Goal: Information Seeking & Learning: Learn about a topic

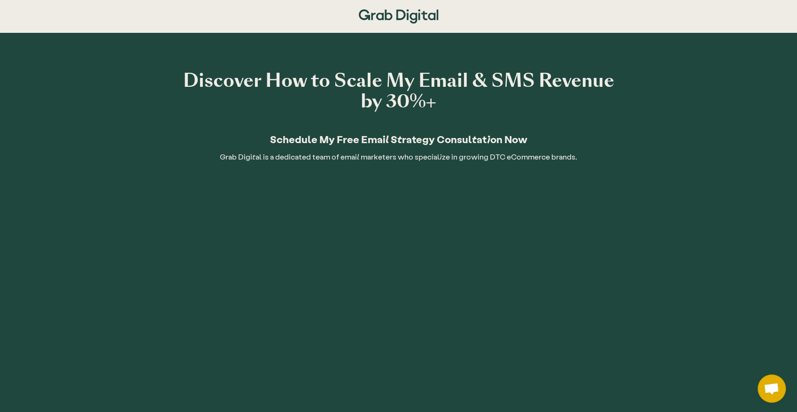
click at [340, 120] on div "Discover How to Scale My Email & SMS Revenue by 30%+ Schedule My Free Email Str…" at bounding box center [398, 118] width 441 height 96
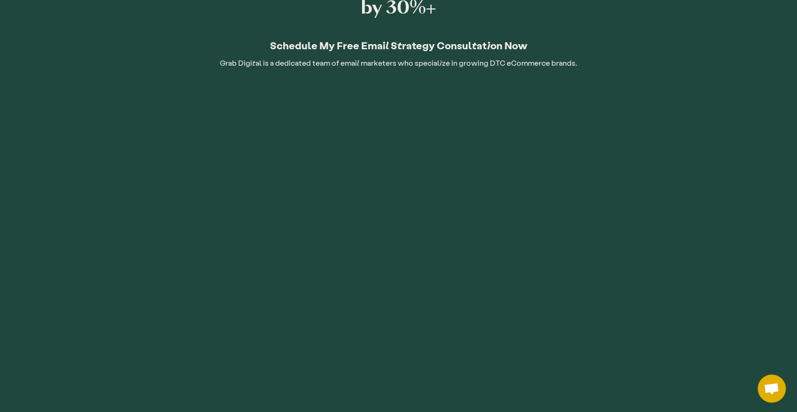
scroll to position [156, 0]
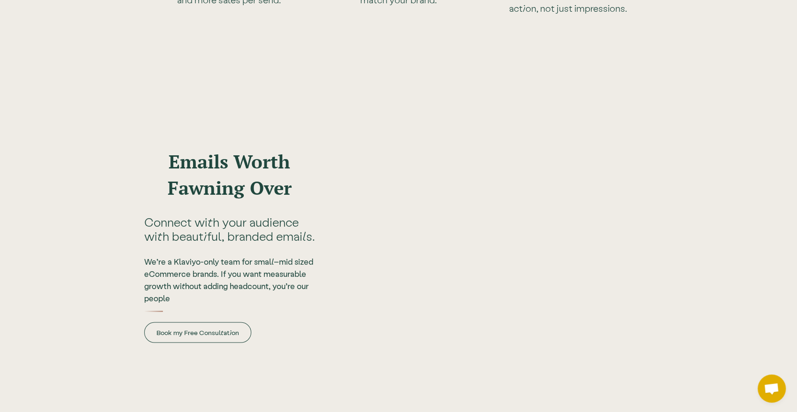
scroll to position [3094, 0]
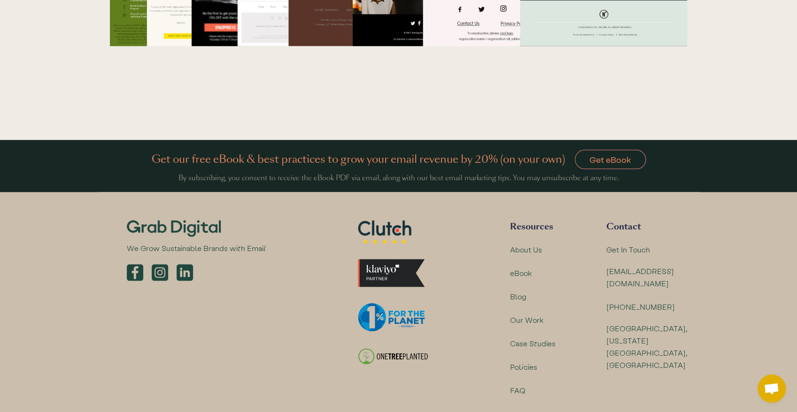
drag, startPoint x: 635, startPoint y: 154, endPoint x: 644, endPoint y: 384, distance: 230.3
click at [522, 244] on div "About Us" at bounding box center [526, 250] width 32 height 12
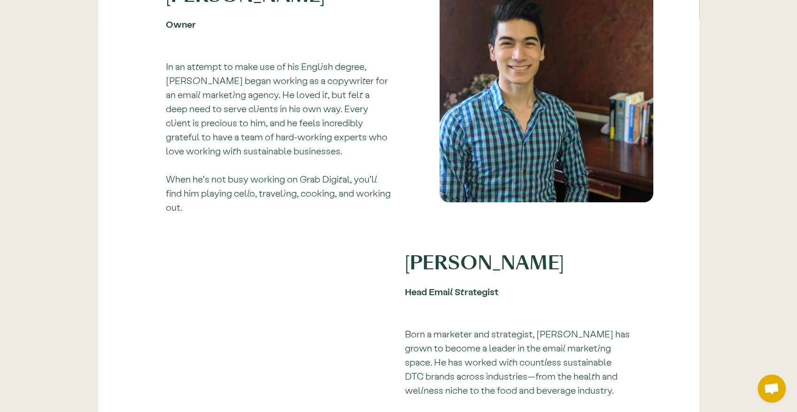
scroll to position [1059, 0]
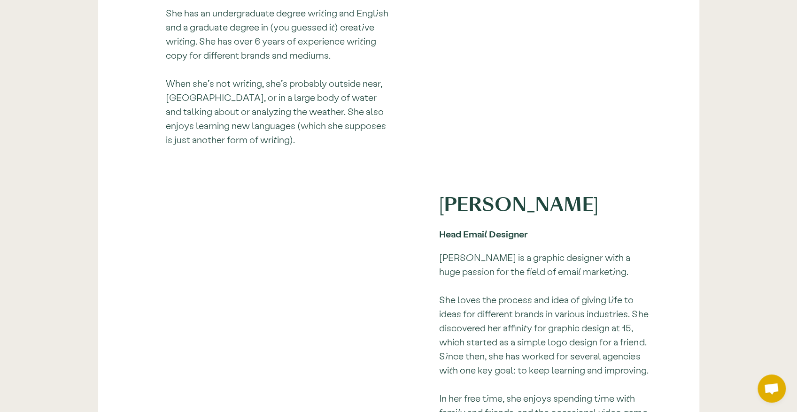
drag, startPoint x: 352, startPoint y: 335, endPoint x: 365, endPoint y: 344, distance: 15.5
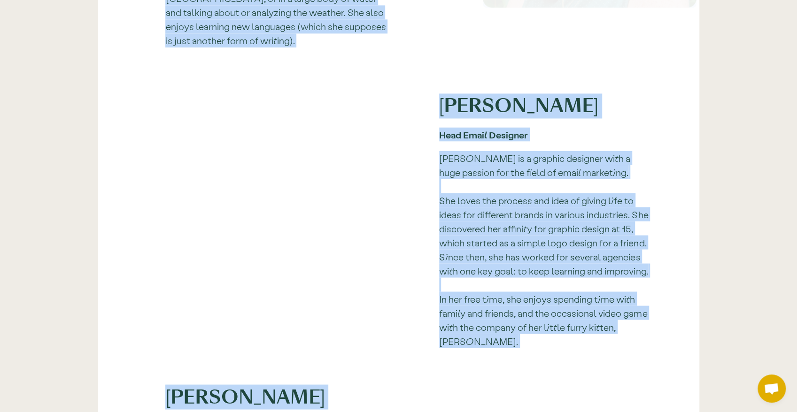
copy div "Loremip Dolo si Amet Consectetura Elit sEddo Eiusm Te In utlab'e dol magna ali …"
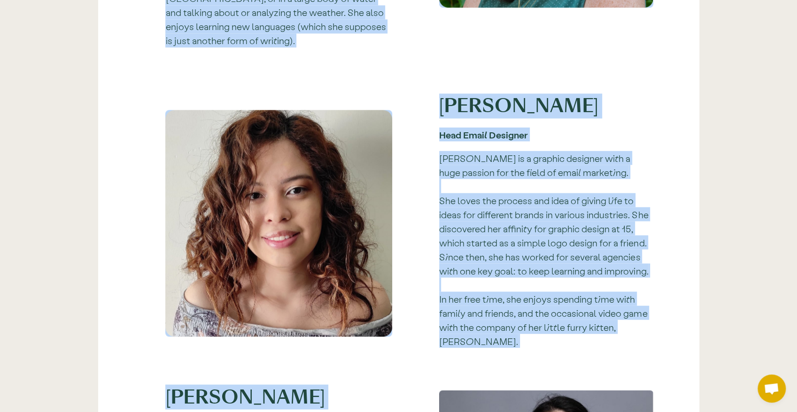
click at [553, 211] on link "Karla is a graphic designer with a huge passion for the field of email marketin…" at bounding box center [543, 249] width 209 height 194
click at [586, 170] on p "Karla is a graphic designer with a huge passion for the field of email marketin…" at bounding box center [546, 249] width 214 height 197
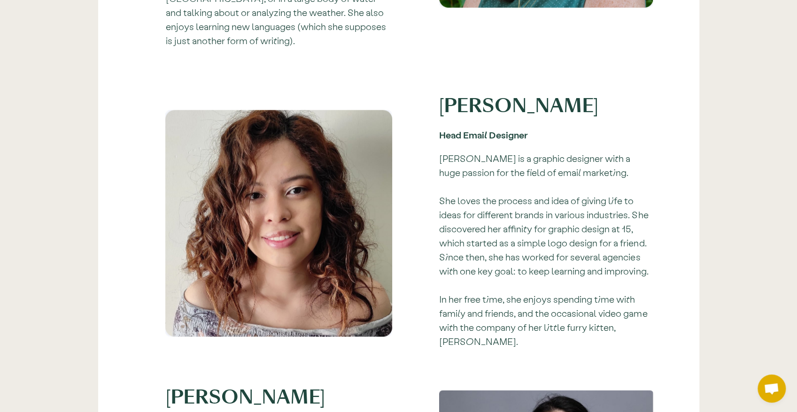
click at [0, 230] on div "Leadership Jasper S. Owner In an attempt to make use of his English degree, Jas…" at bounding box center [398, 102] width 797 height 1786
click at [475, 183] on p "Karla is a graphic designer with a huge passion for the field of email marketin…" at bounding box center [546, 249] width 214 height 197
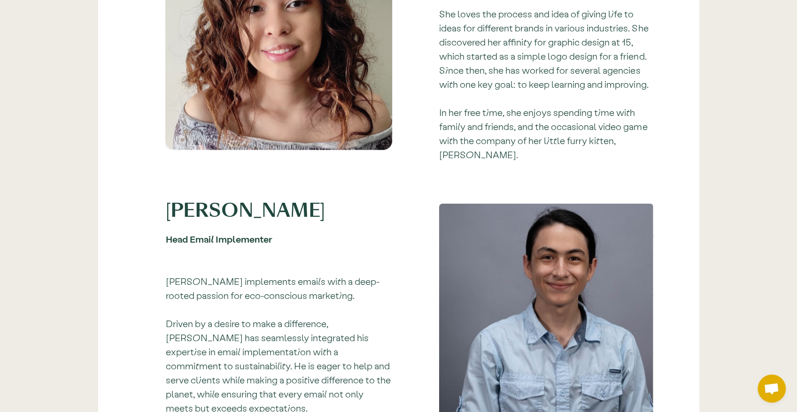
drag, startPoint x: 494, startPoint y: 230, endPoint x: 489, endPoint y: 256, distance: 26.7
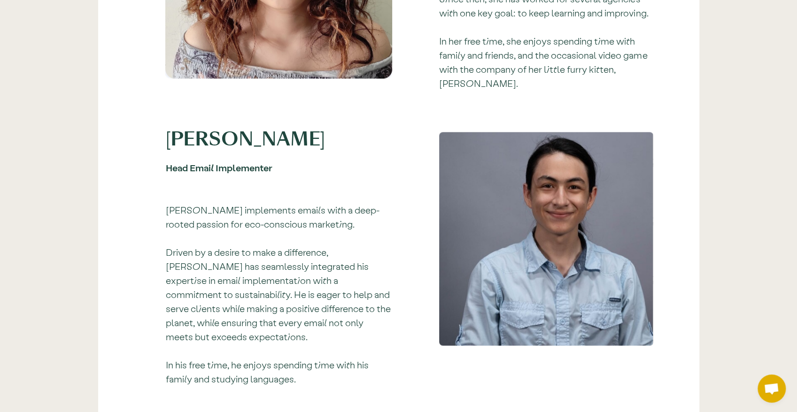
drag, startPoint x: 359, startPoint y: 261, endPoint x: 365, endPoint y: 175, distance: 86.7
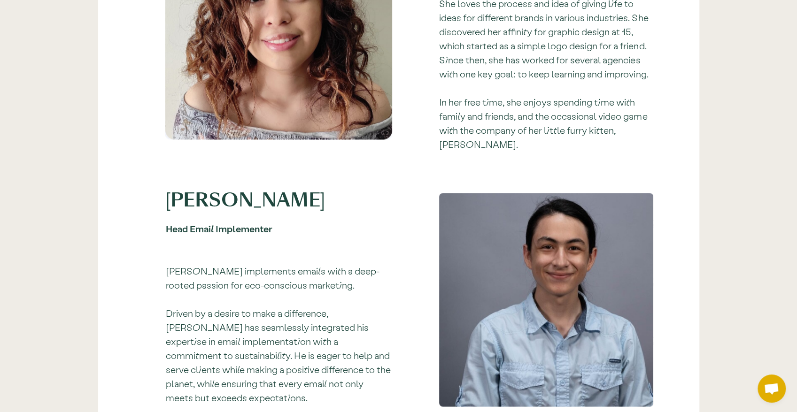
scroll to position [583, 0]
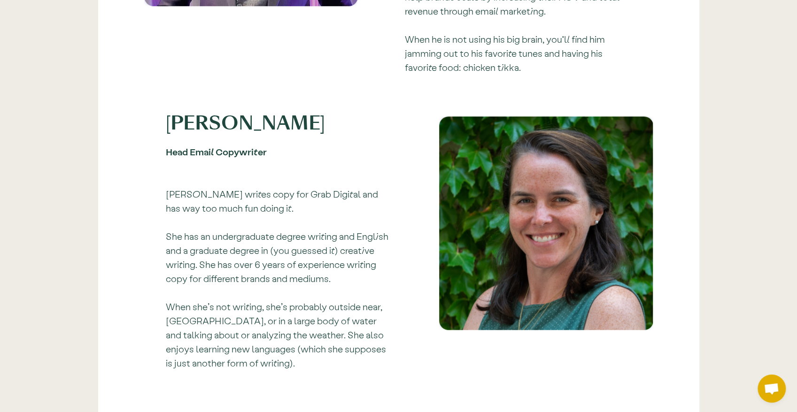
drag, startPoint x: 418, startPoint y: 58, endPoint x: 423, endPoint y: 60, distance: 5.5
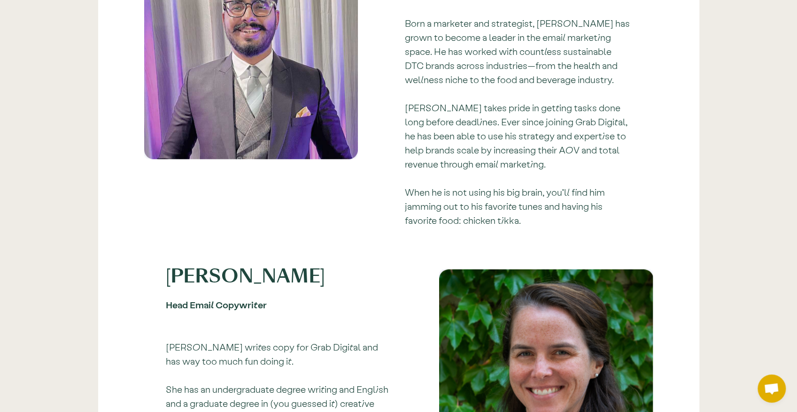
drag, startPoint x: 437, startPoint y: 154, endPoint x: 450, endPoint y: 45, distance: 109.7
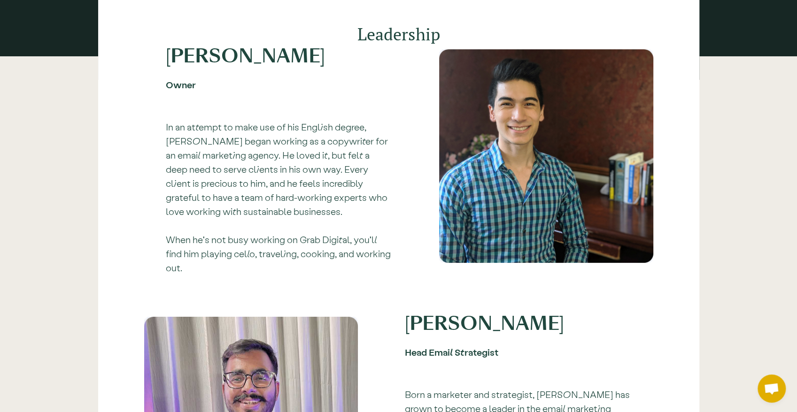
scroll to position [226, 0]
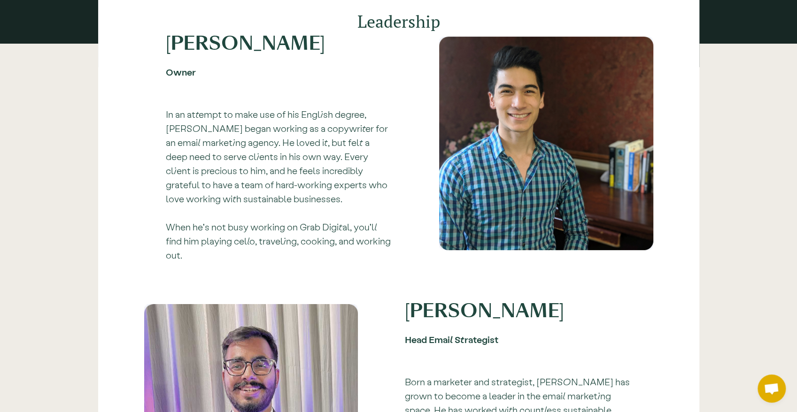
drag, startPoint x: 382, startPoint y: 163, endPoint x: 394, endPoint y: 189, distance: 29.2
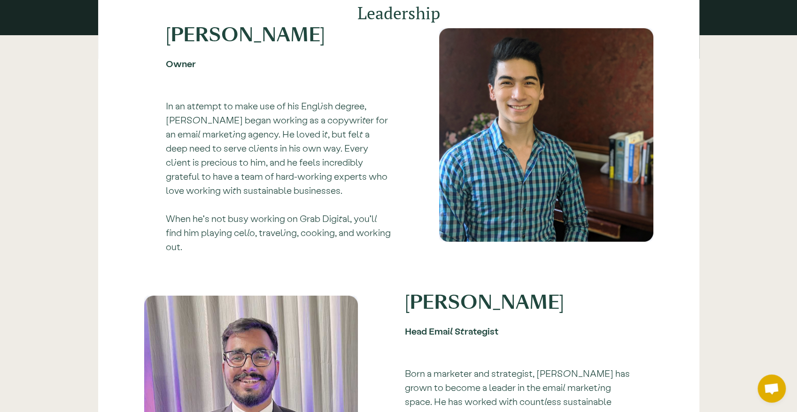
scroll to position [253, 0]
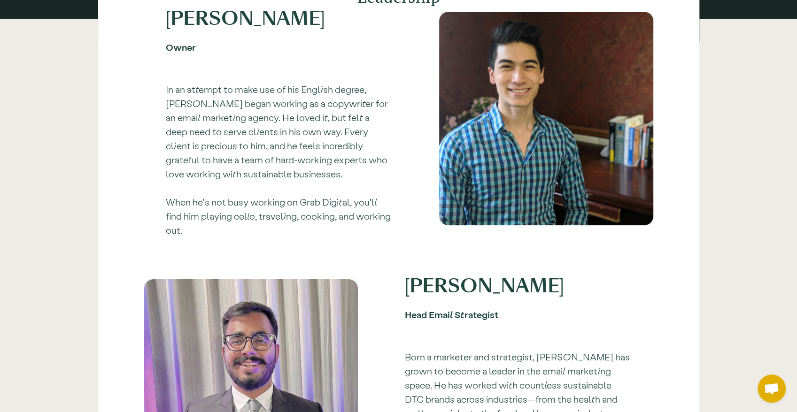
drag, startPoint x: 357, startPoint y: 180, endPoint x: 352, endPoint y: 192, distance: 12.6
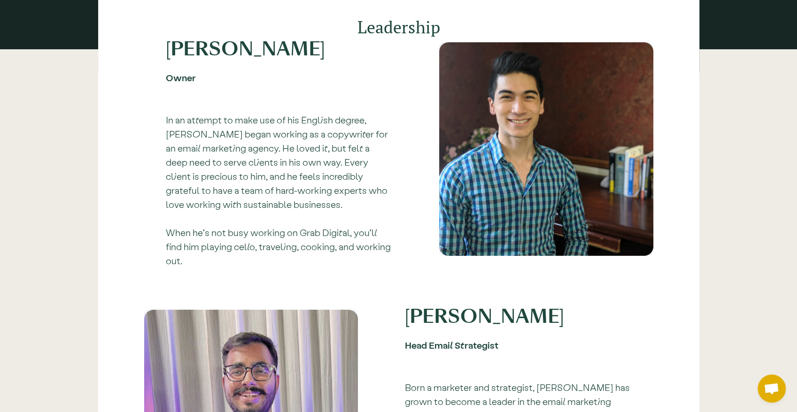
drag, startPoint x: 384, startPoint y: 189, endPoint x: 386, endPoint y: 177, distance: 12.4
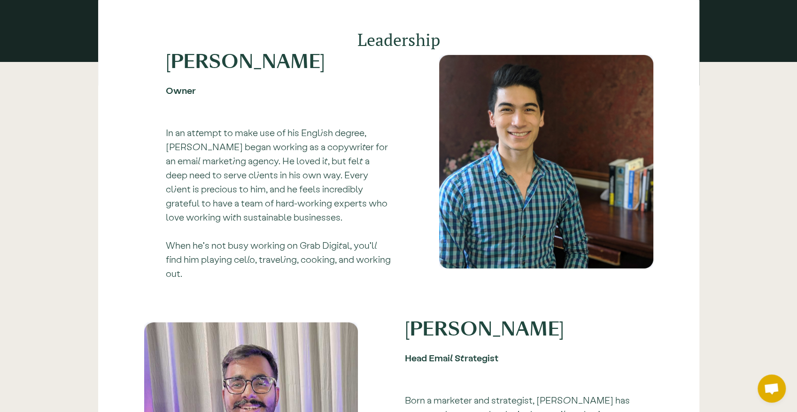
click at [317, 98] on div "Jasper S. Owner In an attempt to make use of his English degree, Jasper began w…" at bounding box center [278, 172] width 227 height 235
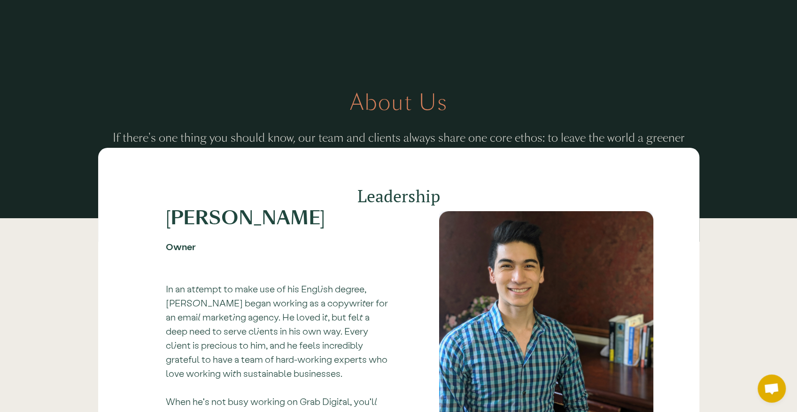
scroll to position [0, 0]
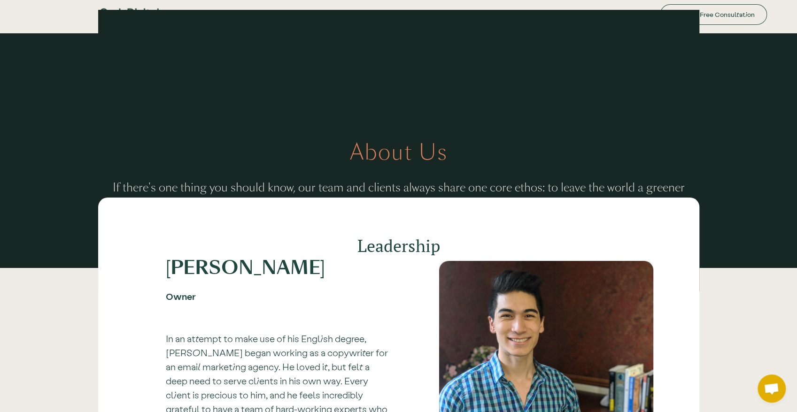
drag, startPoint x: 377, startPoint y: 228, endPoint x: 400, endPoint y: 146, distance: 85.2
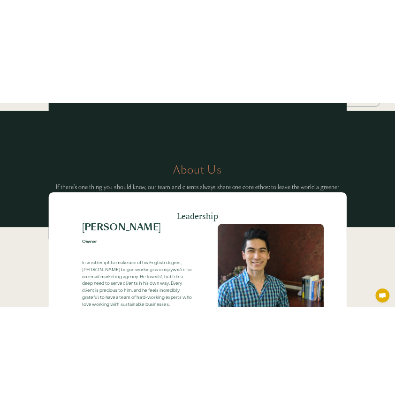
scroll to position [36, 0]
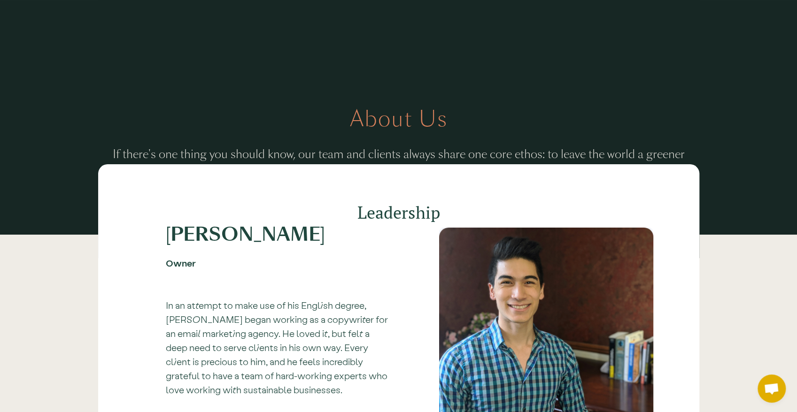
drag, startPoint x: 400, startPoint y: 142, endPoint x: 397, endPoint y: 194, distance: 52.7
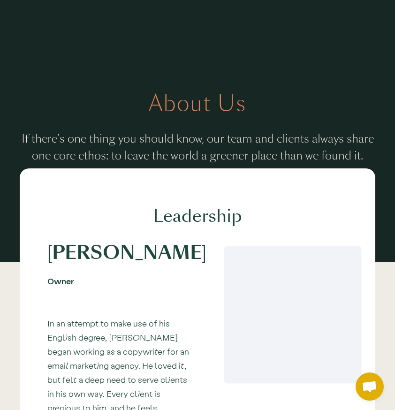
scroll to position [0, 0]
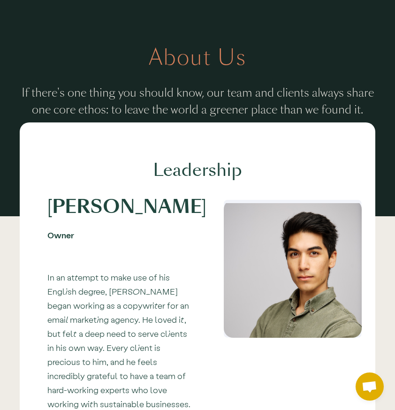
drag, startPoint x: 227, startPoint y: 163, endPoint x: 227, endPoint y: 149, distance: 14.1
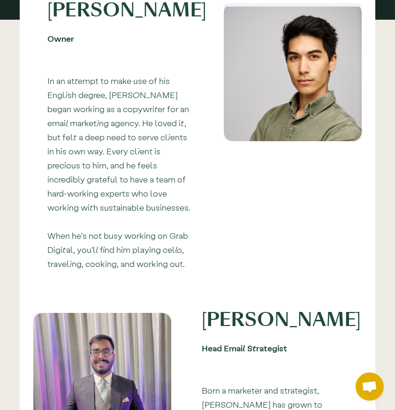
drag, startPoint x: 196, startPoint y: 284, endPoint x: 196, endPoint y: 292, distance: 8.0
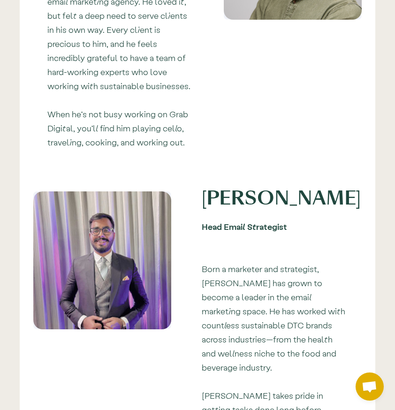
drag, startPoint x: 191, startPoint y: 204, endPoint x: 205, endPoint y: 293, distance: 89.3
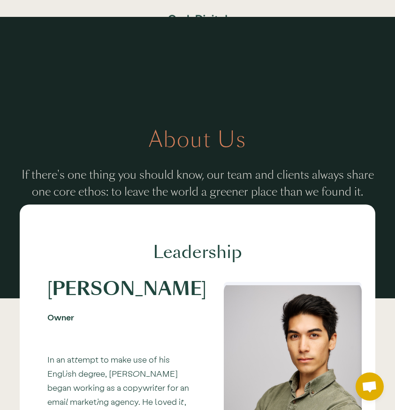
drag, startPoint x: 201, startPoint y: 310, endPoint x: 212, endPoint y: 108, distance: 202.3
click at [208, 163] on div "If there's one thing you should know, our team and clients always share one cor…" at bounding box center [198, 178] width 372 height 43
